Goal: Information Seeking & Learning: Check status

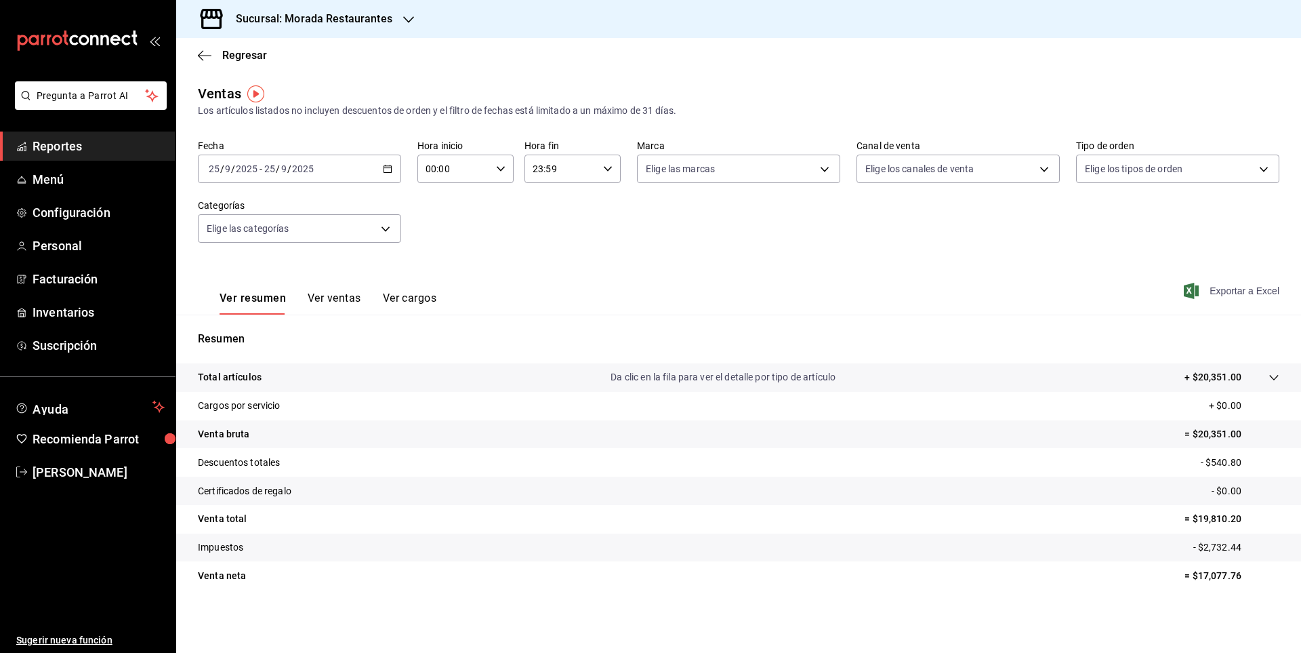
click at [1252, 294] on span "Exportar a Excel" at bounding box center [1233, 291] width 93 height 16
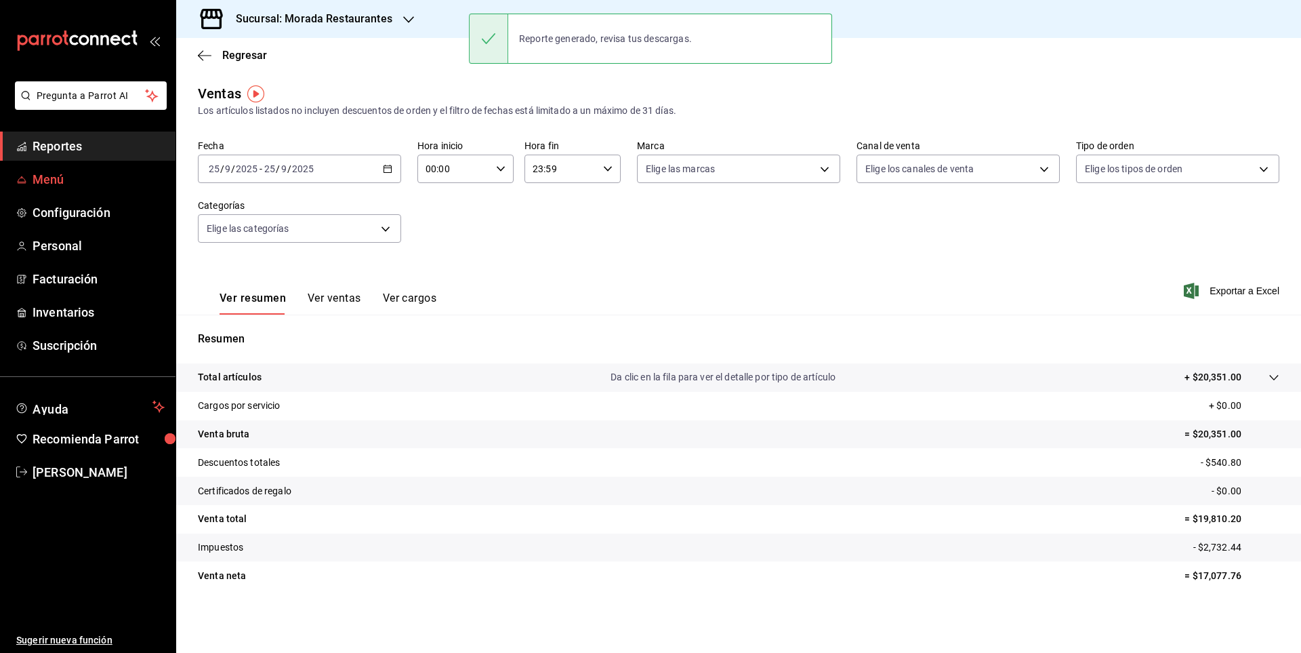
click at [46, 180] on span "Menú" at bounding box center [99, 179] width 132 height 18
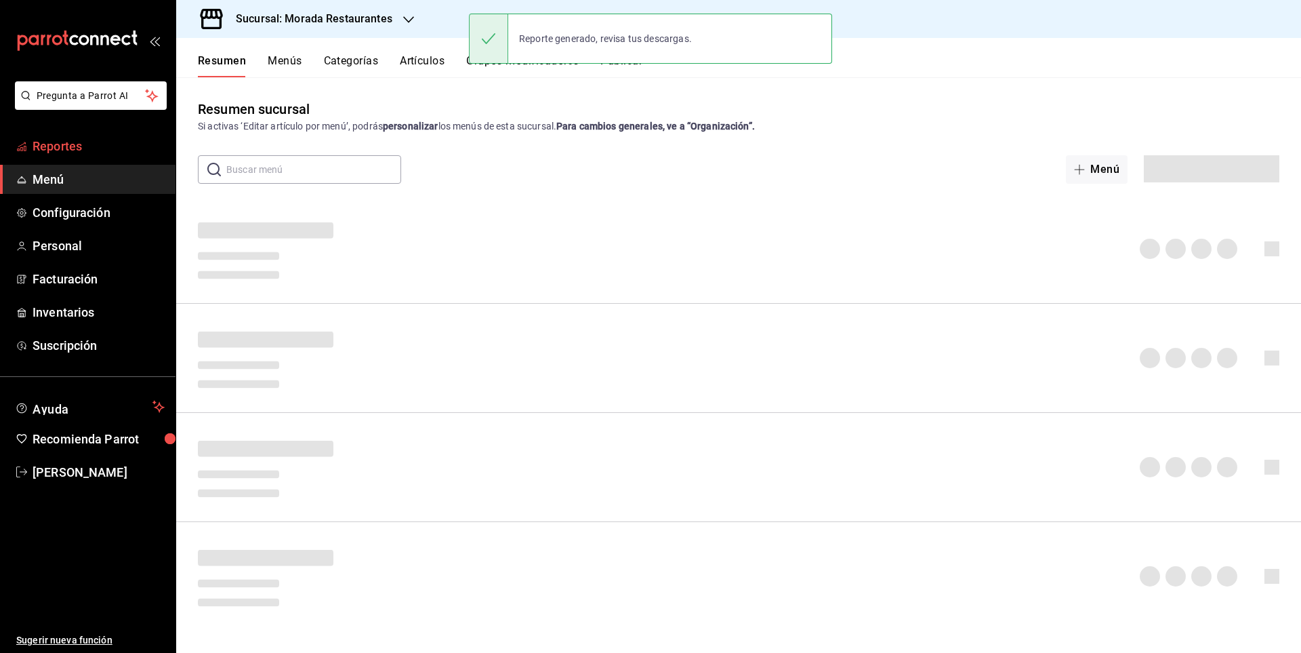
click at [111, 144] on span "Reportes" at bounding box center [99, 146] width 132 height 18
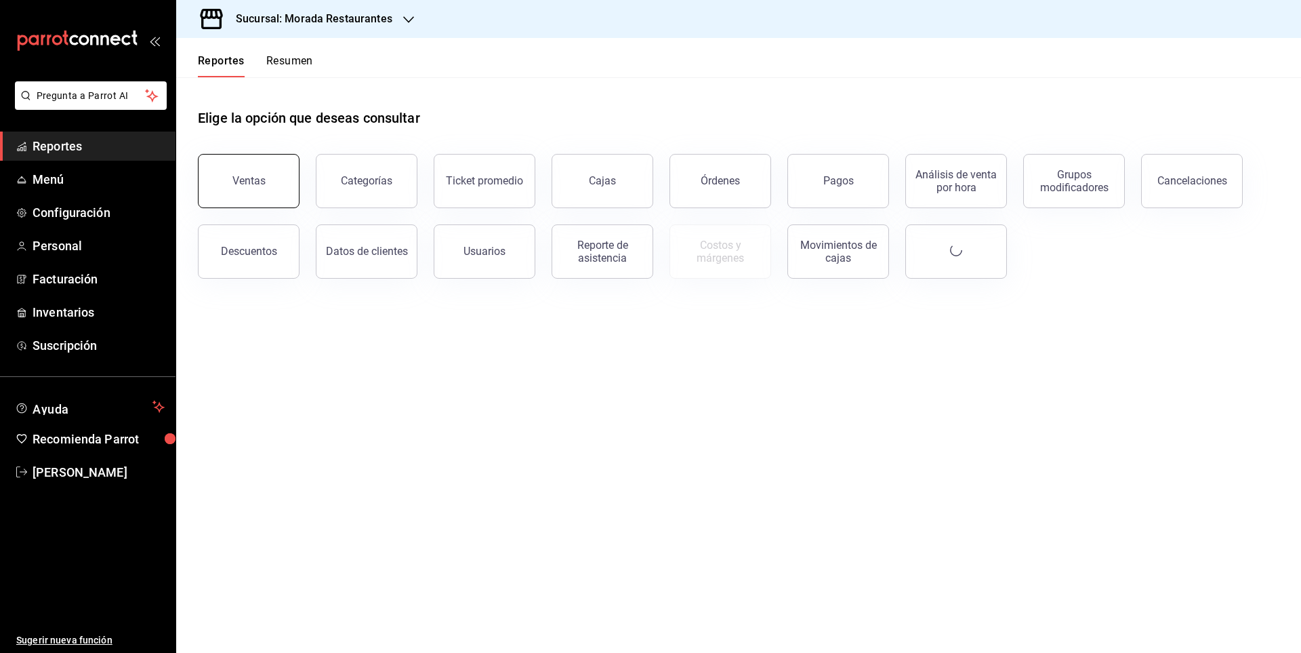
click at [285, 169] on button "Ventas" at bounding box center [249, 181] width 102 height 54
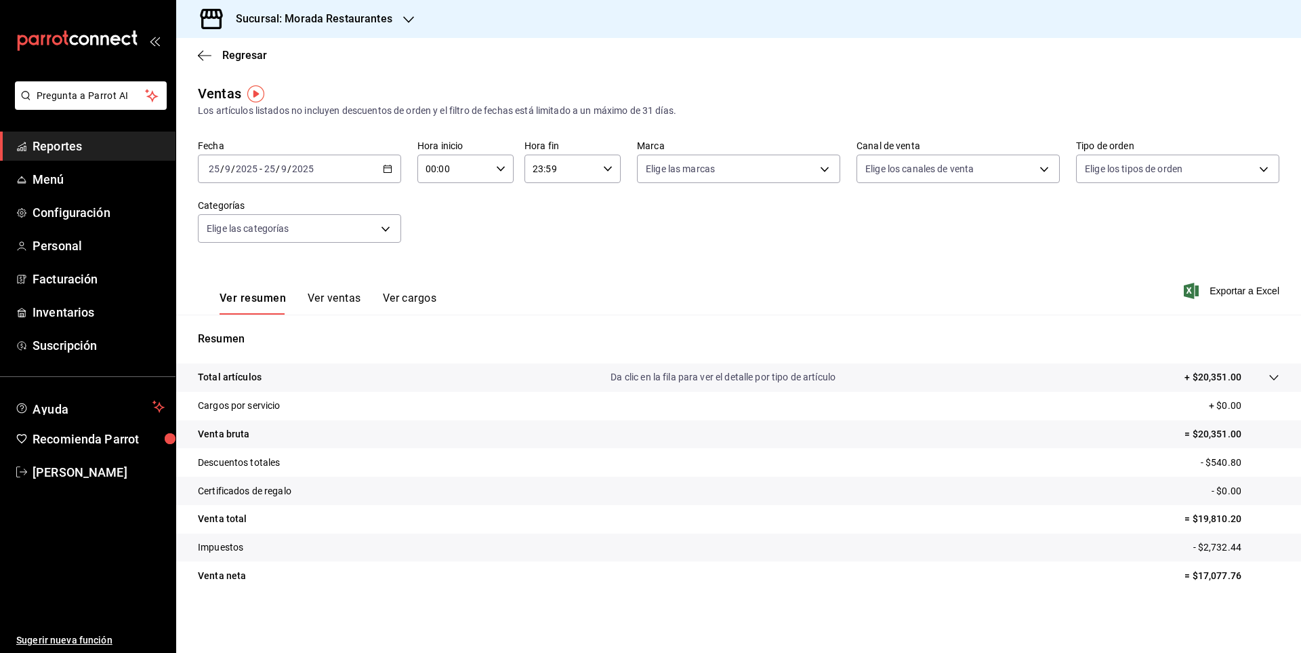
click at [103, 138] on span "Reportes" at bounding box center [99, 146] width 132 height 18
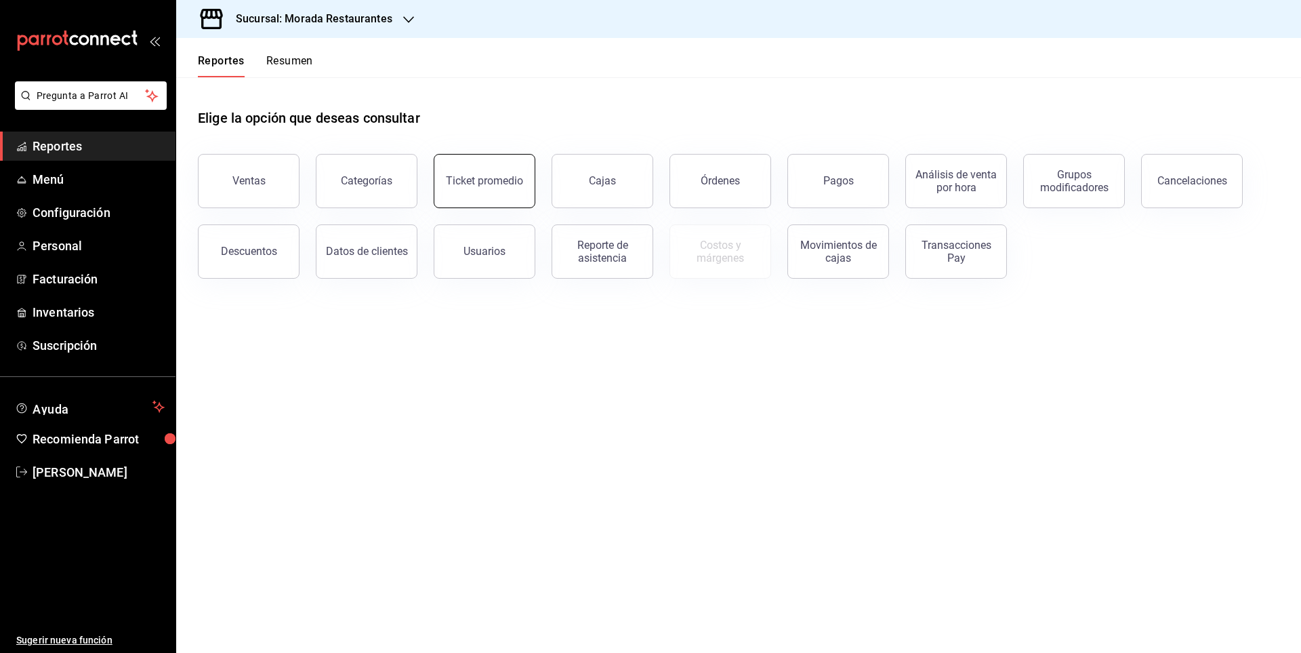
click at [479, 178] on div "Ticket promedio" at bounding box center [484, 180] width 77 height 13
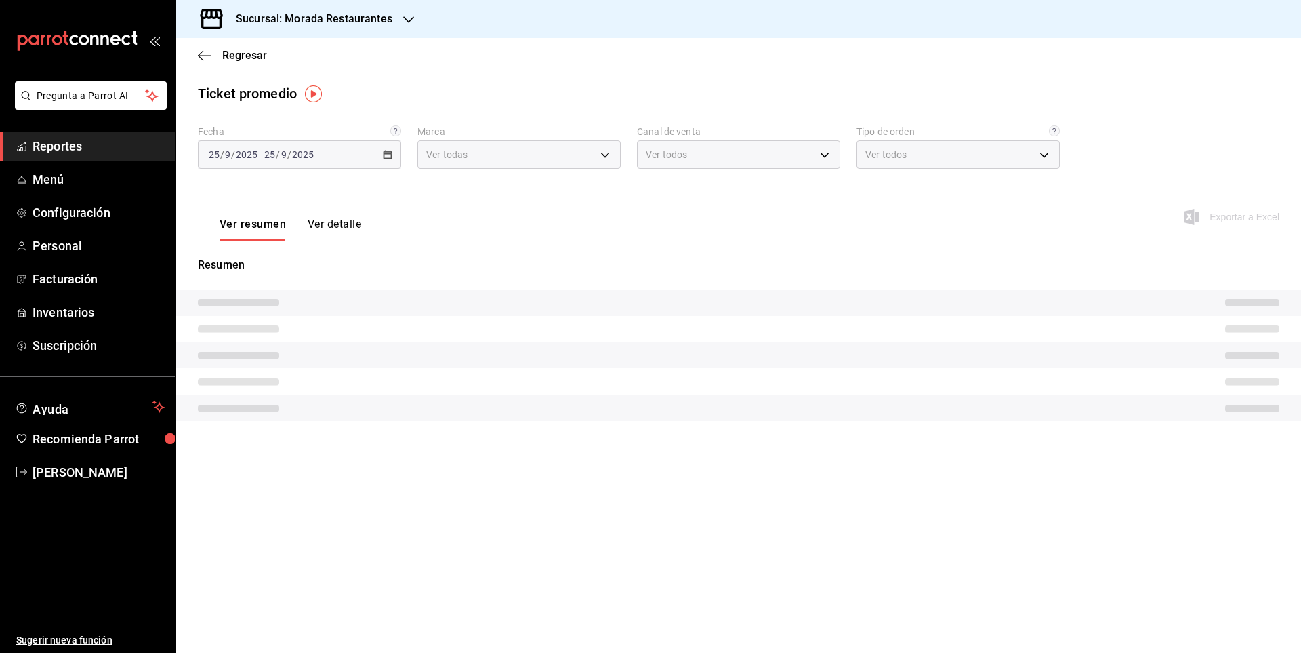
type input "cf0deccf-32cb-456f-8ded-2e43041ed870"
type input "PARROT,UBER_EATS,RAPPI,DIDI_FOOD,ONLINE"
type input "a1201828-f705-4d71-8967-87c02f7a82ae,a3af7f38-45f7-4b7f-a73d-d0ef4b3d8a60,8380e…"
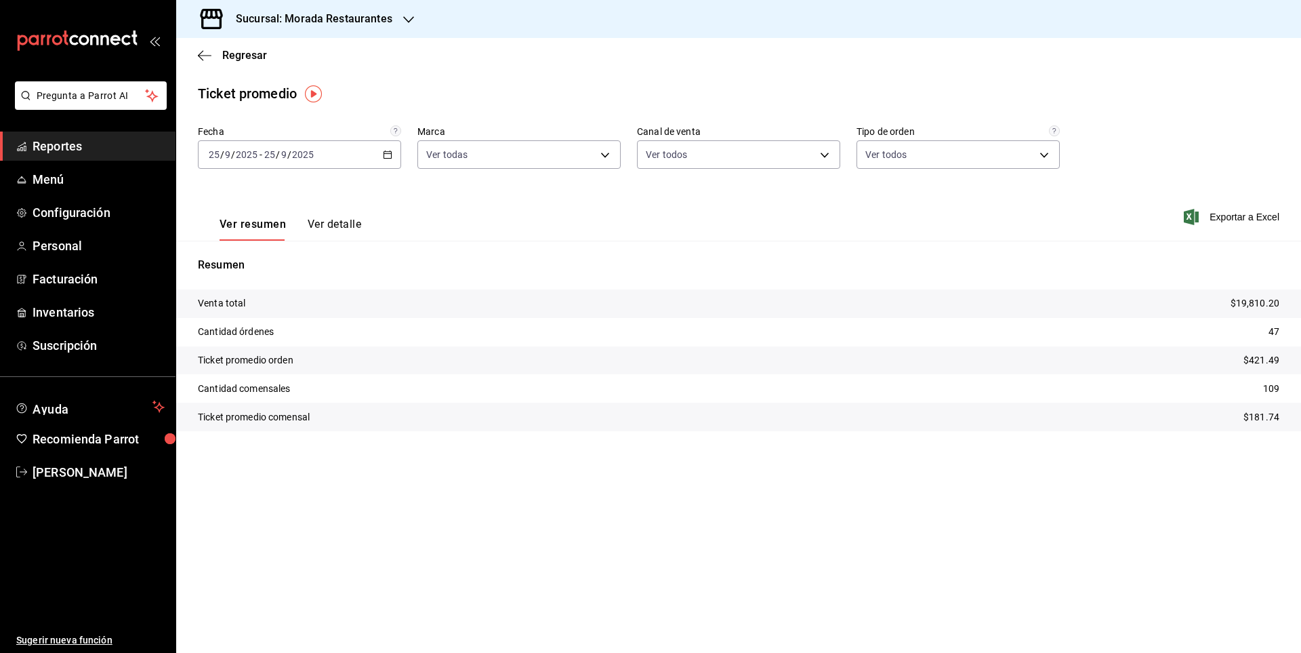
click at [365, 227] on div "Ver resumen Ver detalle Exportar a Excel" at bounding box center [738, 213] width 1125 height 56
click at [340, 222] on button "Ver detalle" at bounding box center [335, 229] width 54 height 23
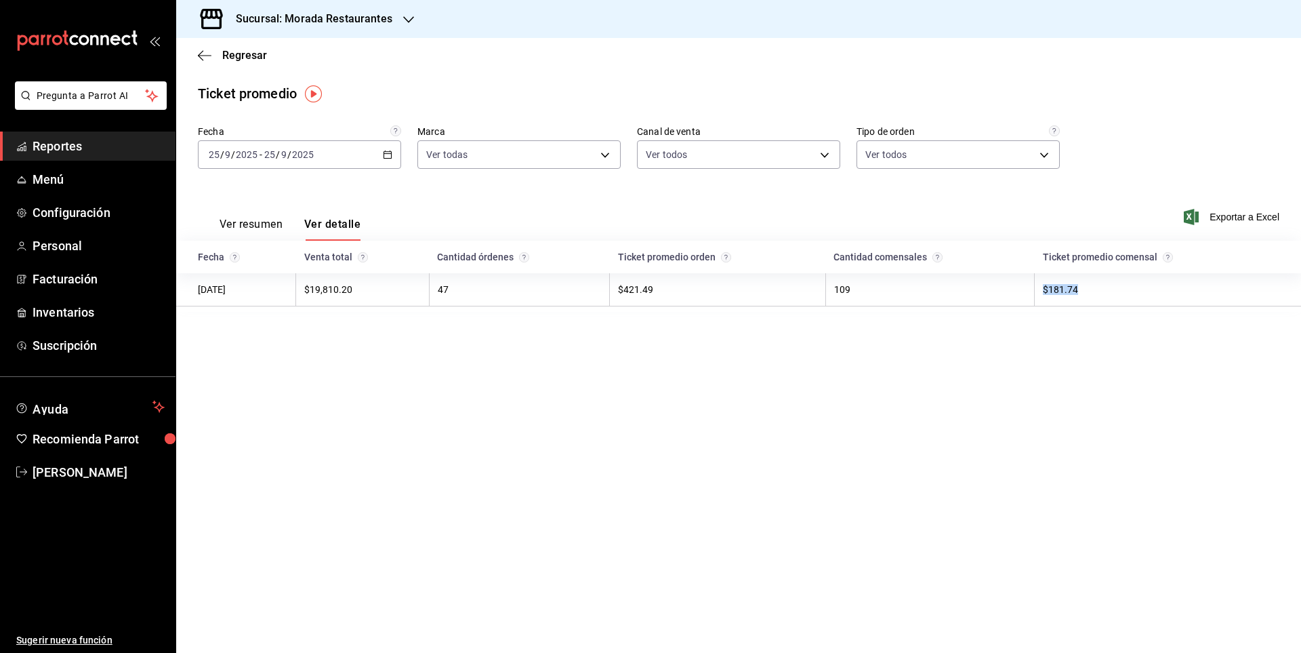
drag, startPoint x: 1046, startPoint y: 288, endPoint x: 1116, endPoint y: 287, distance: 69.8
click at [1116, 287] on td "$181.74" at bounding box center [1168, 289] width 266 height 33
click at [982, 345] on main "Regresar Ticket promedio Fecha [DATE] [DATE] - [DATE] [DATE] Marca Ver todas cf…" at bounding box center [738, 345] width 1125 height 615
